Goal: Use online tool/utility: Utilize a website feature to perform a specific function

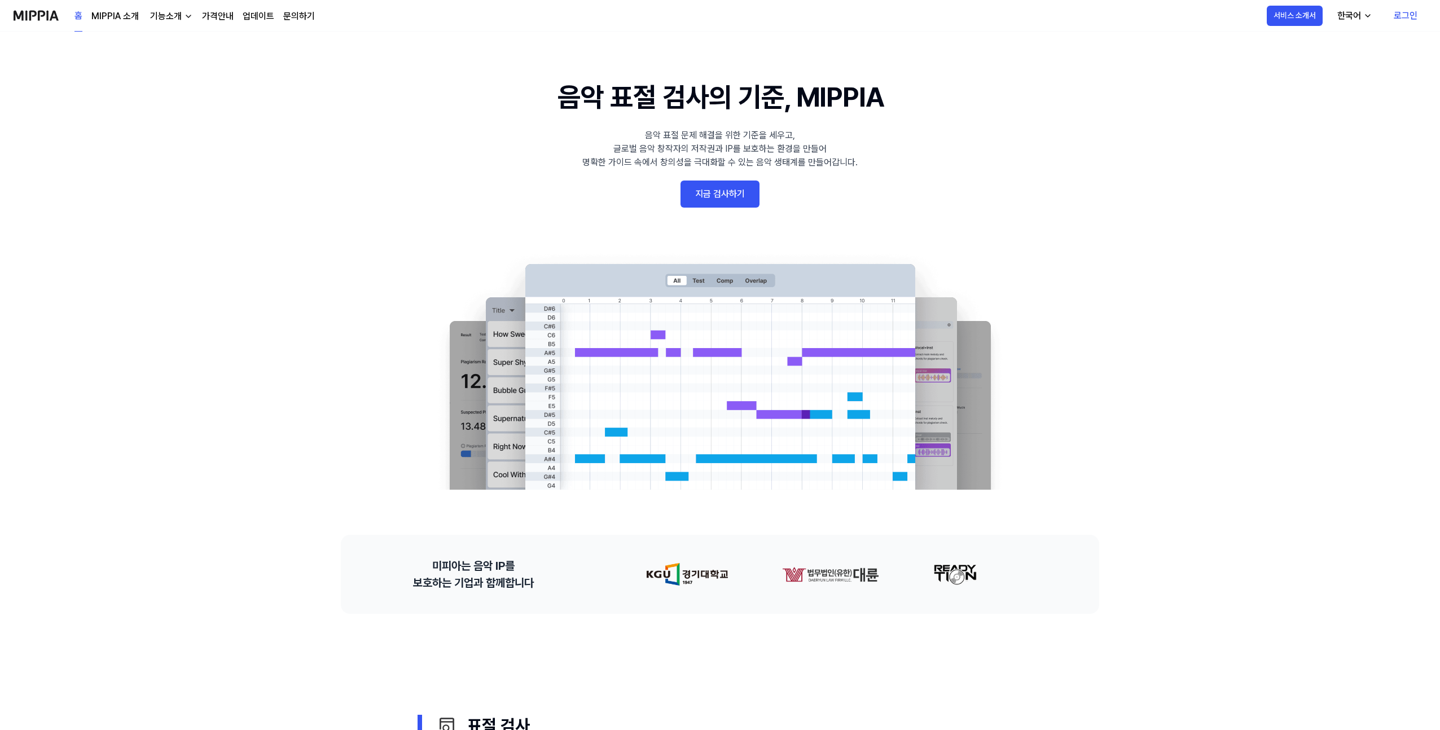
click at [733, 190] on link "지금 검사하기" at bounding box center [719, 194] width 79 height 27
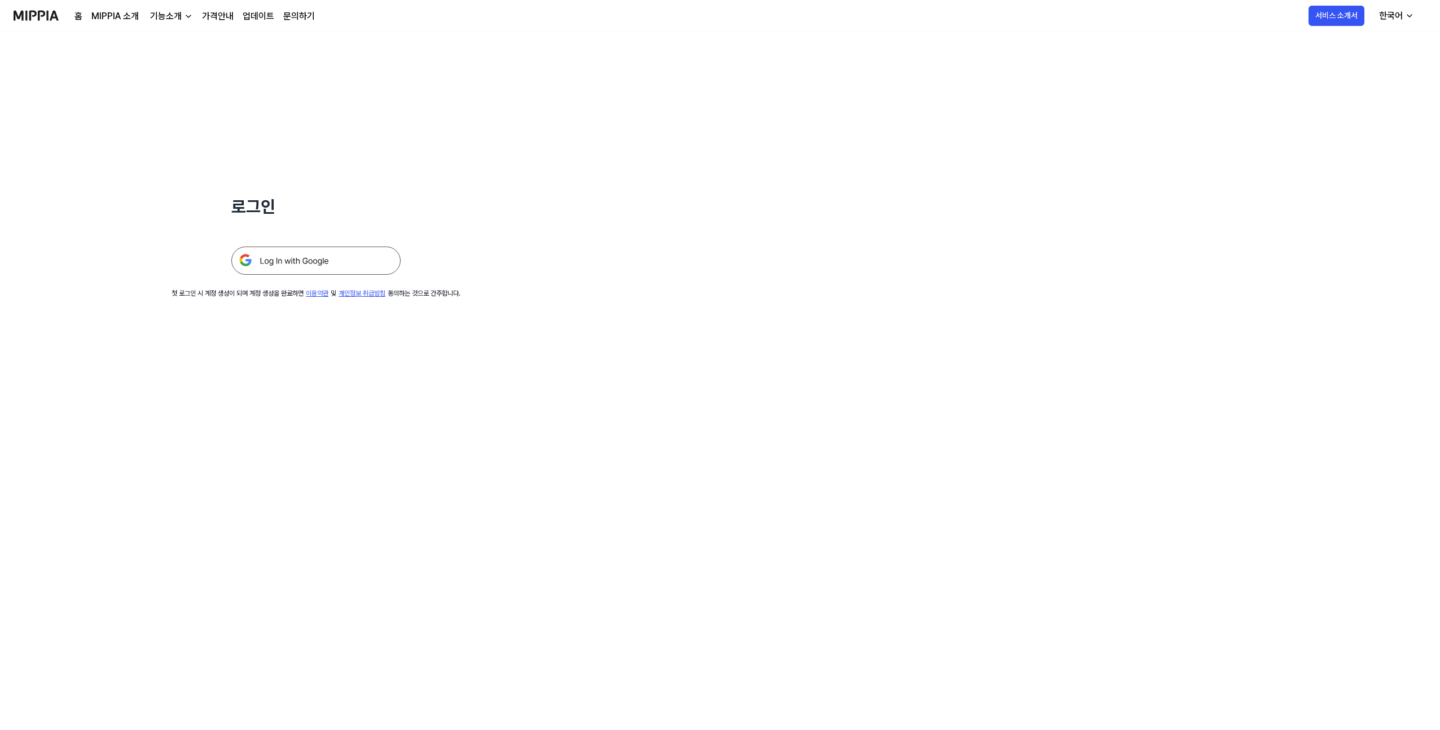
click at [274, 275] on div "로그인 첫 로그인 시 계정 생성이 되며 계정 생성을 완료하면 이용약관 및 개인정보 취급방침 동의하는 것으로 간주합니다." at bounding box center [316, 165] width 632 height 267
click at [279, 271] on img at bounding box center [315, 261] width 169 height 28
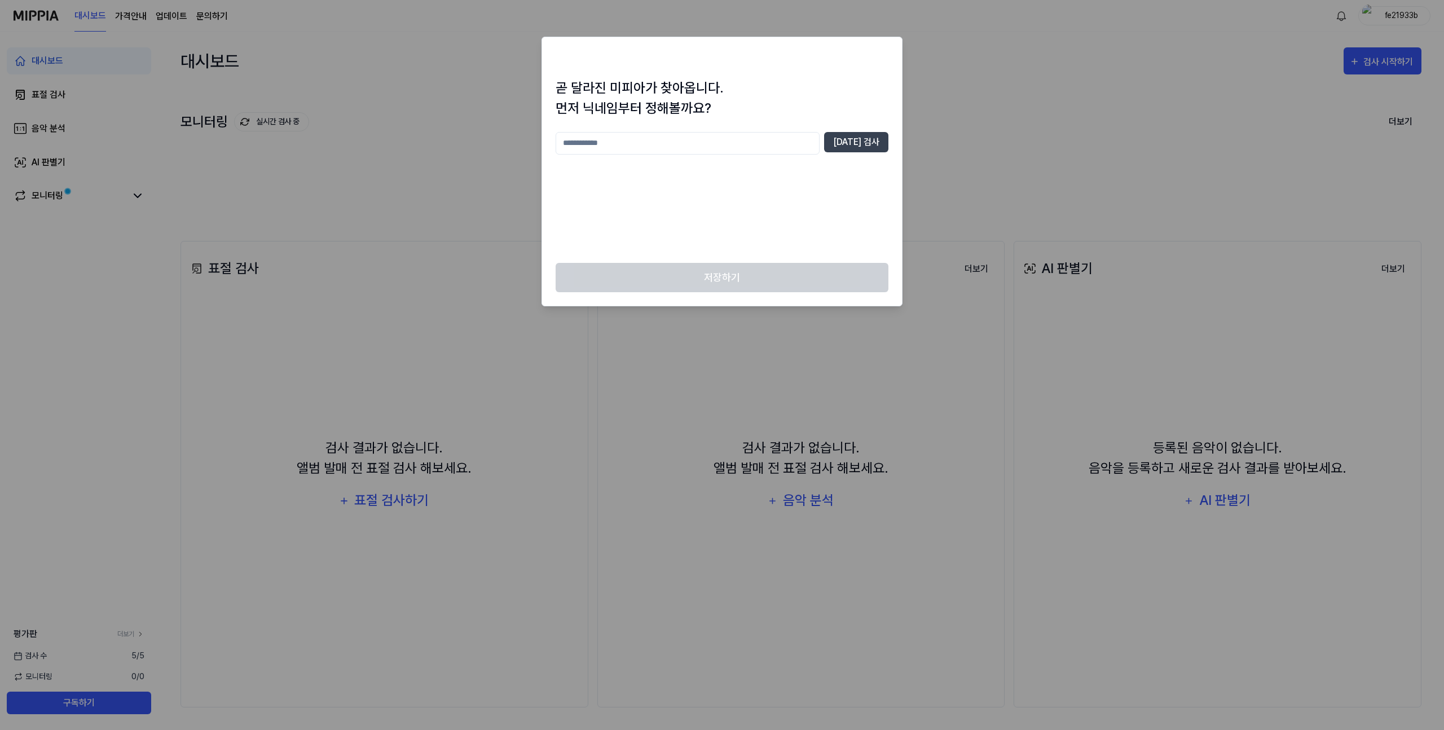
click at [777, 155] on div "[DATE] 검사" at bounding box center [722, 190] width 333 height 117
click at [792, 137] on input "text" at bounding box center [688, 143] width 264 height 23
type input "**"
click at [864, 146] on button "[DATE] 검사" at bounding box center [856, 142] width 64 height 20
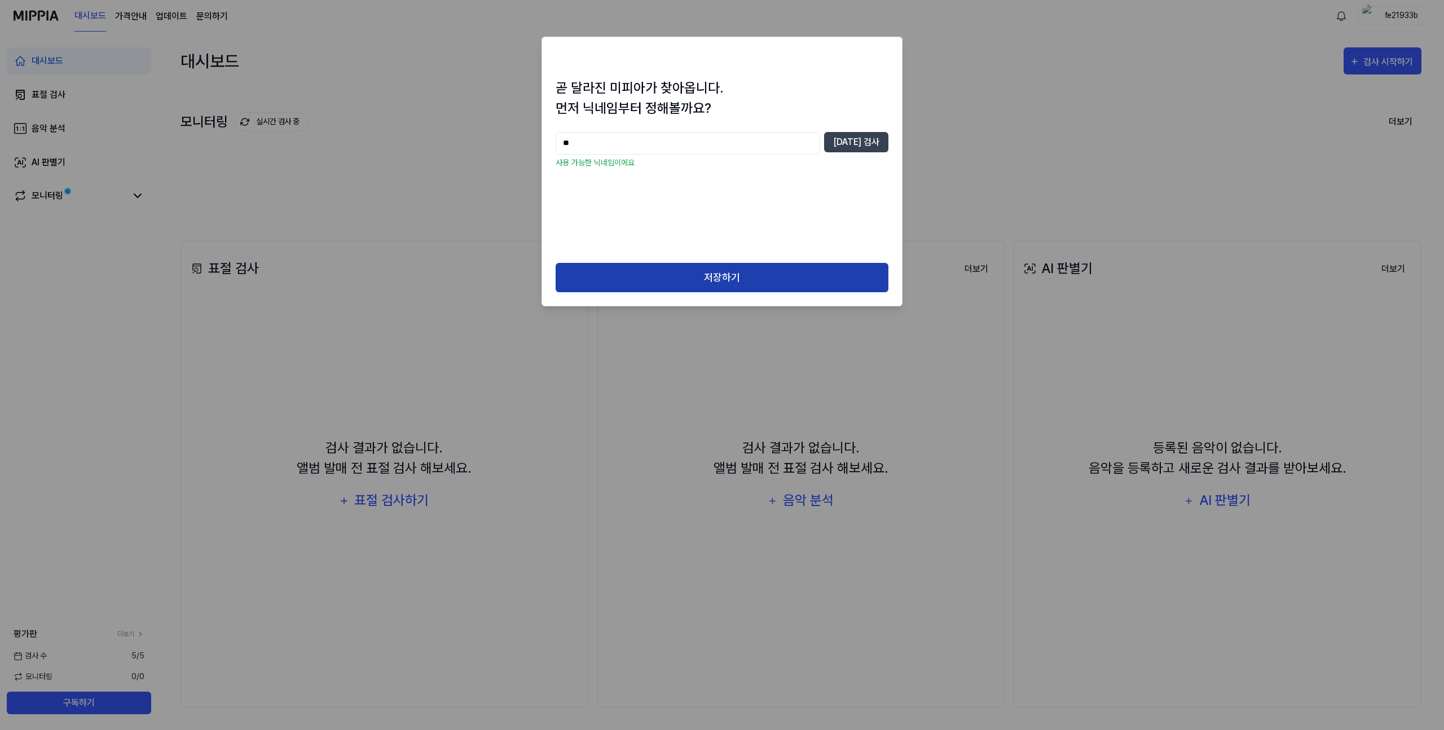
click at [803, 291] on button "저장하기" at bounding box center [722, 278] width 333 height 30
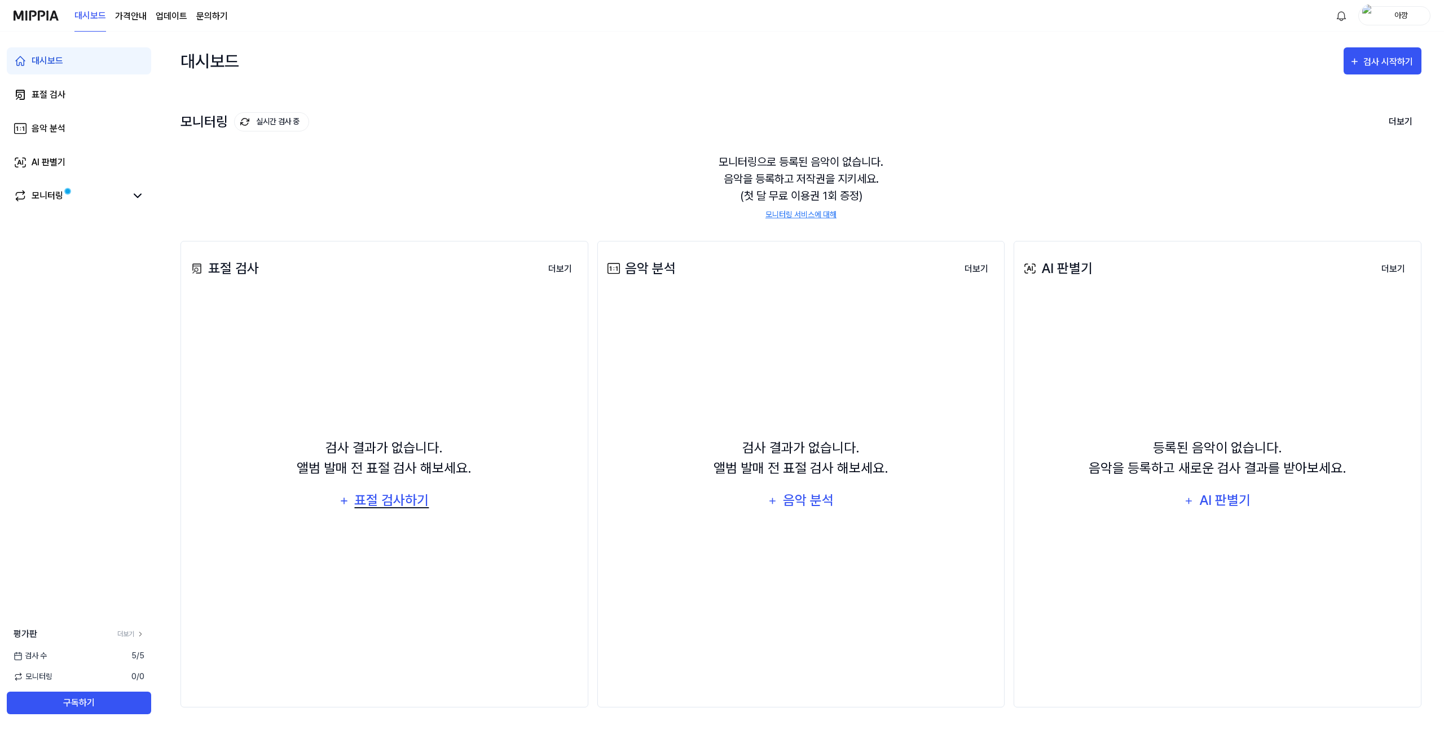
click at [414, 508] on div "표절 검사하기" at bounding box center [392, 500] width 77 height 21
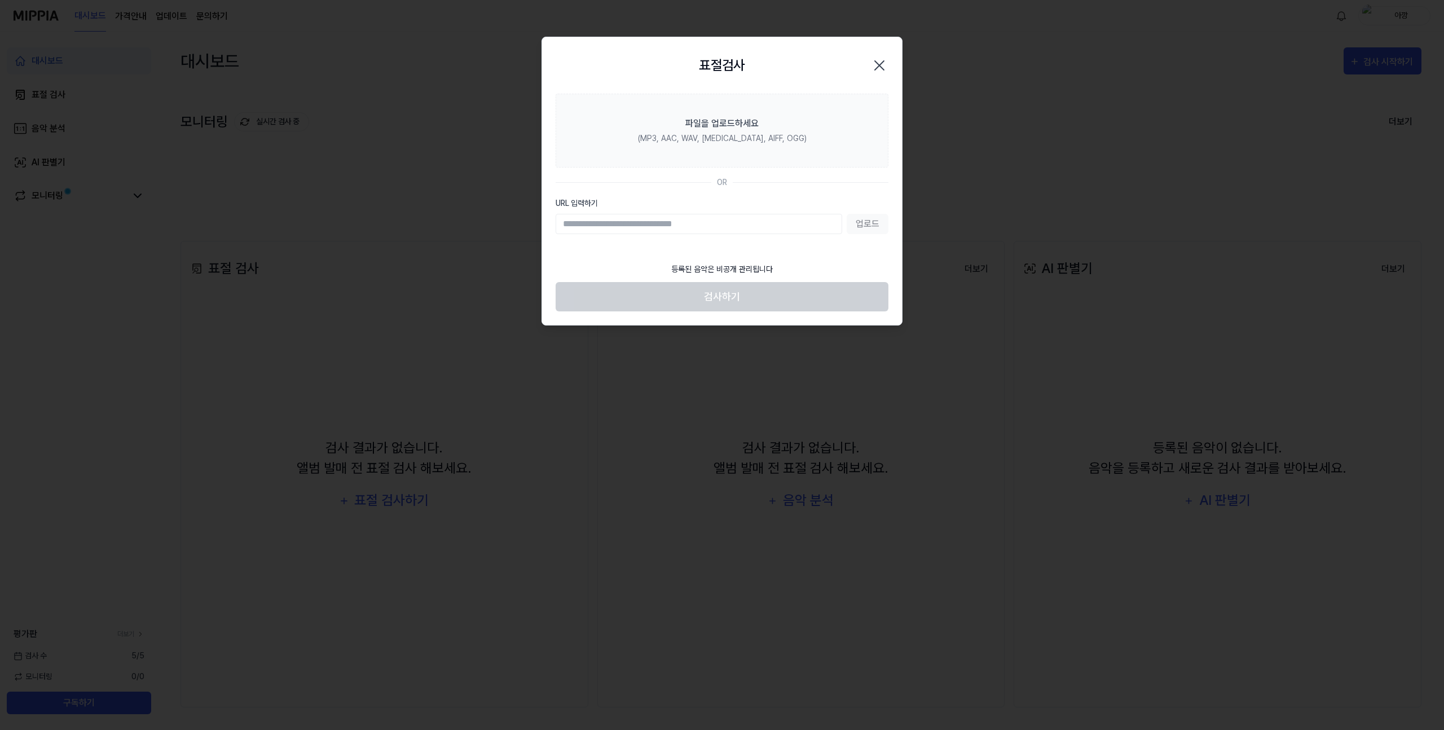
click at [731, 224] on input "URL 입력하기" at bounding box center [699, 224] width 287 height 20
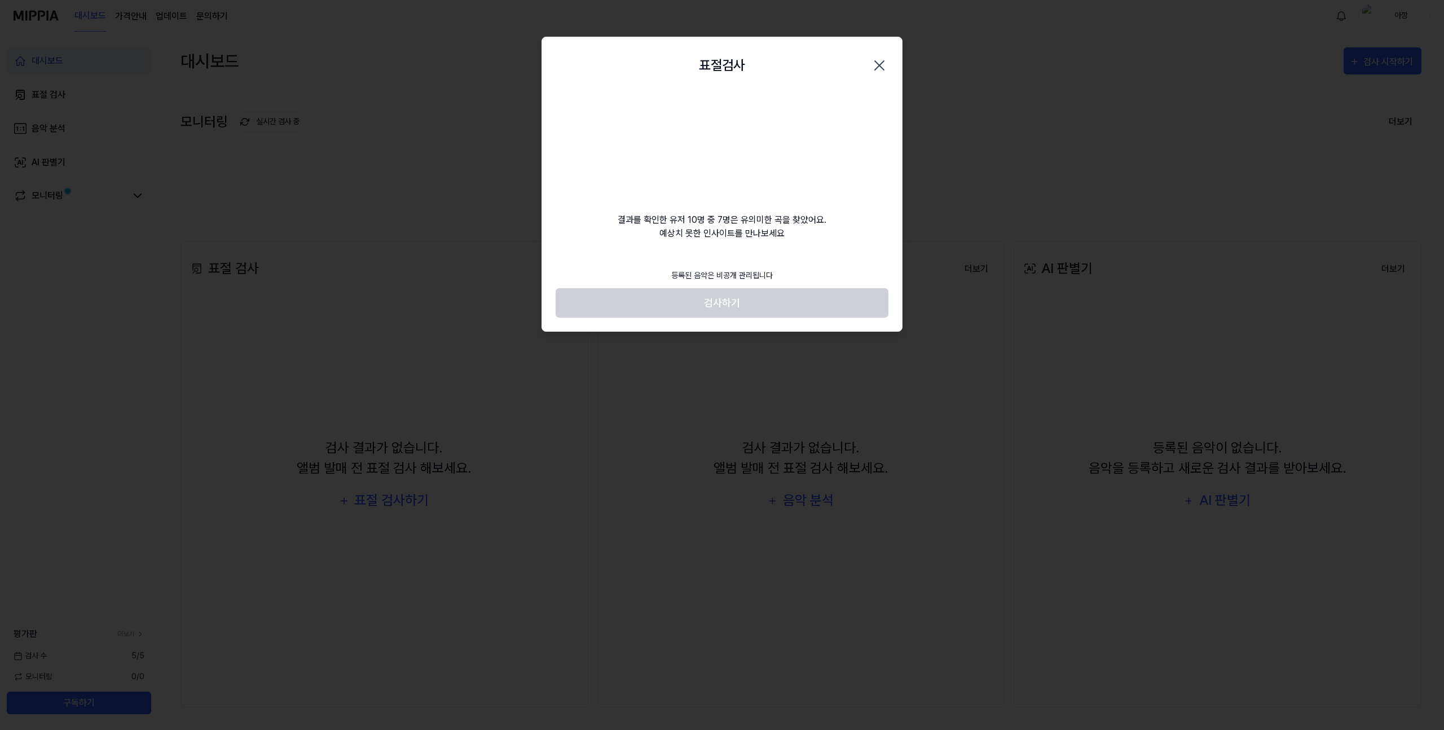
click at [604, 167] on div "결과를 확인한 유저 10명 중 7명은 유의미한 곡을 찾았어요. 예상치 못한 인사이트를 만나보세요" at bounding box center [722, 167] width 360 height 147
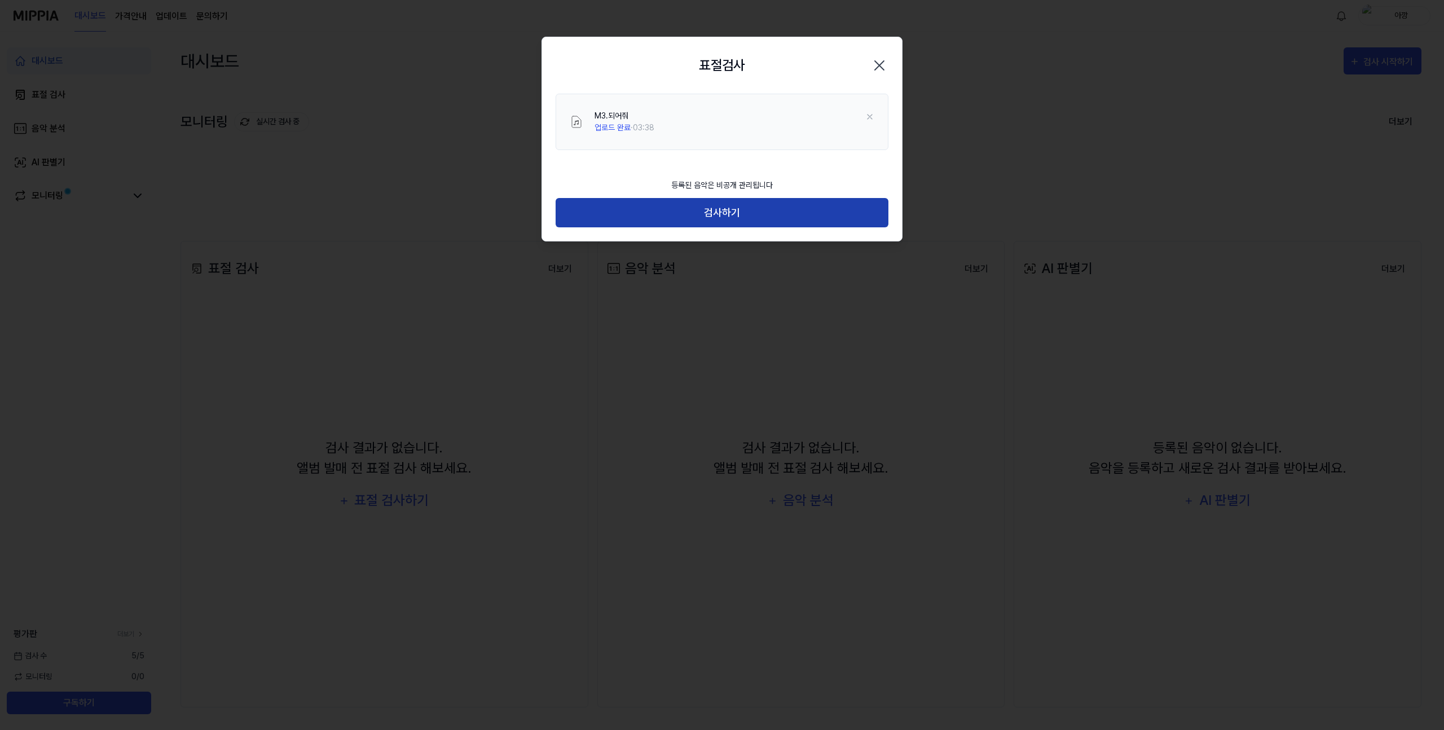
click at [675, 214] on button "검사하기" at bounding box center [722, 213] width 333 height 30
